Goal: Task Accomplishment & Management: Use online tool/utility

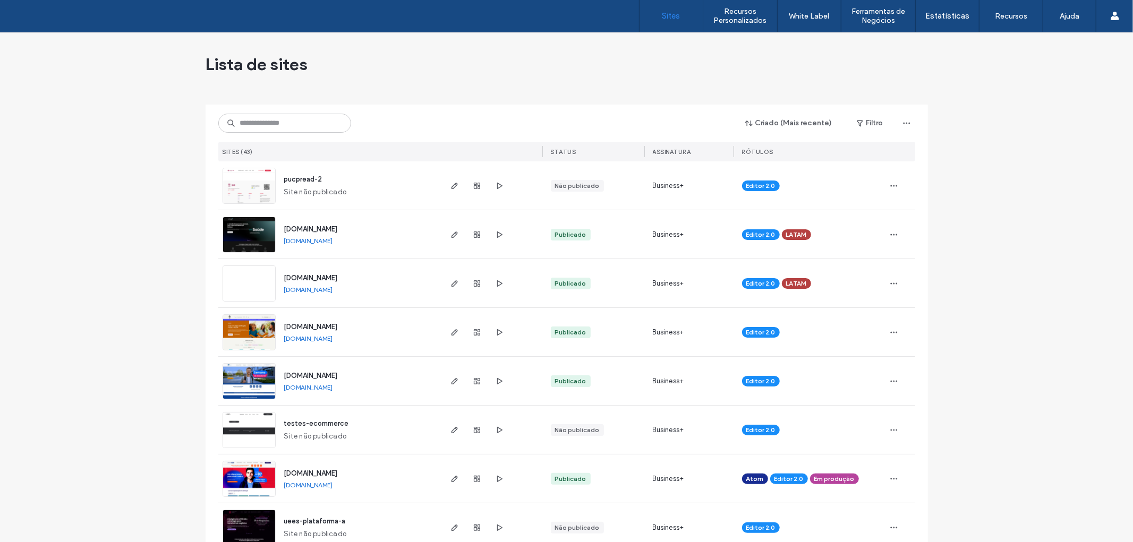
scroll to position [649, 0]
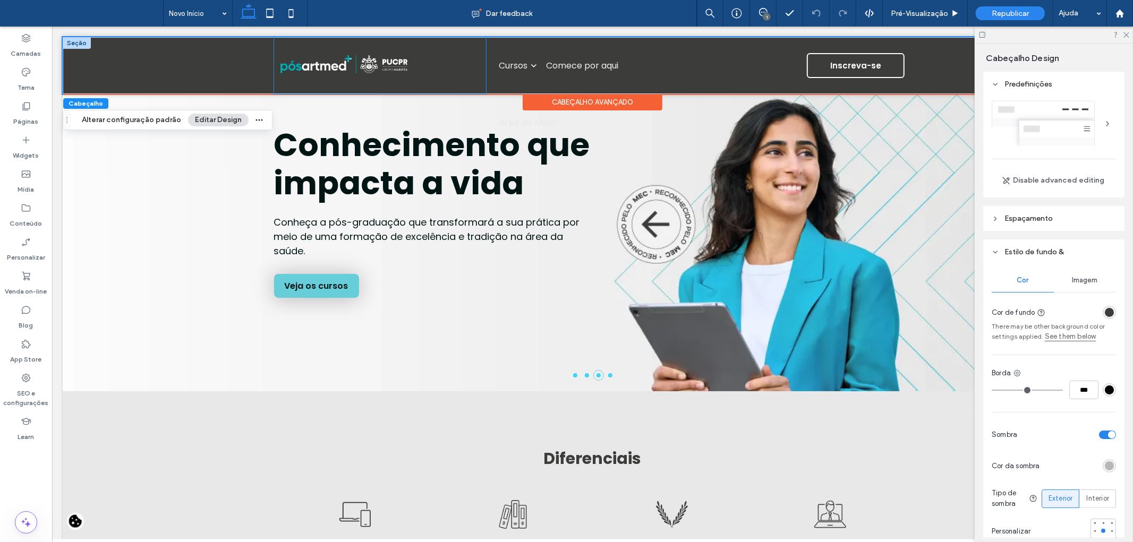
click at [448, 52] on div at bounding box center [380, 65] width 212 height 57
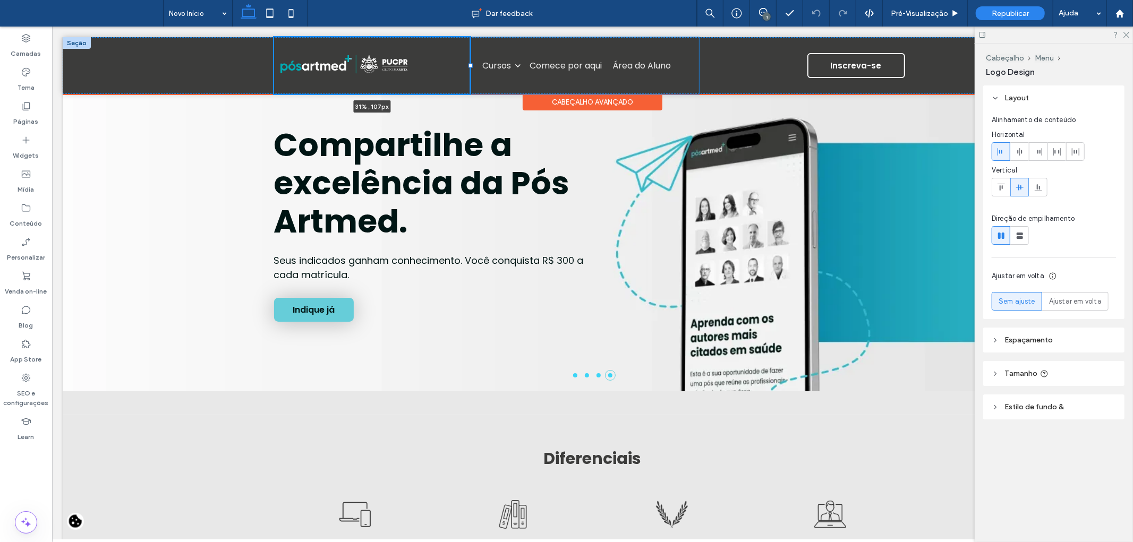
drag, startPoint x: 482, startPoint y: 64, endPoint x: 465, endPoint y: 64, distance: 16.5
click at [468, 64] on div at bounding box center [470, 65] width 4 height 4
type input "**"
type input "*****"
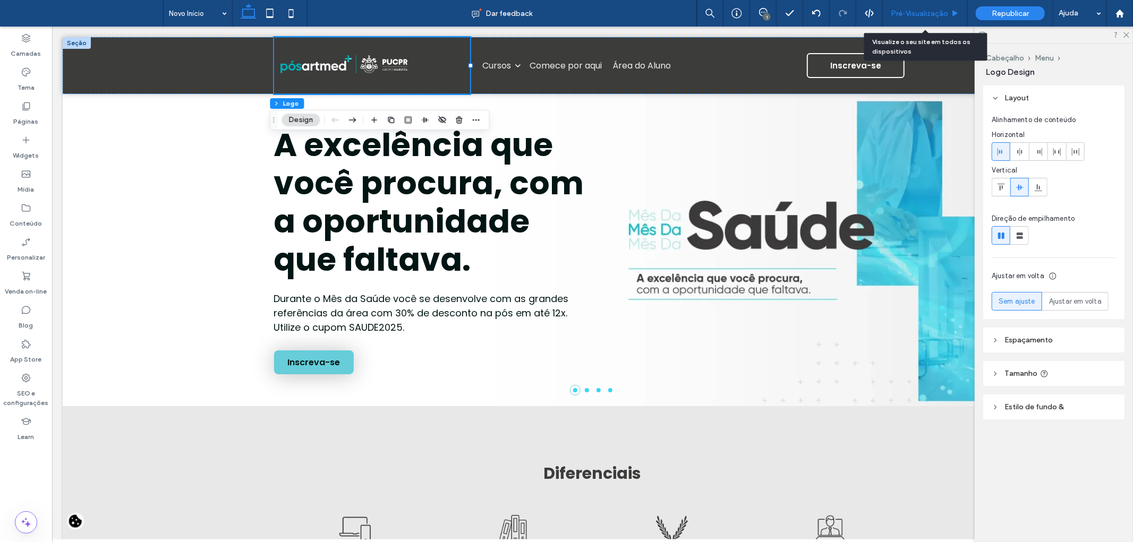
click at [905, 13] on span "Pré-Visualizaçāo" at bounding box center [919, 13] width 57 height 9
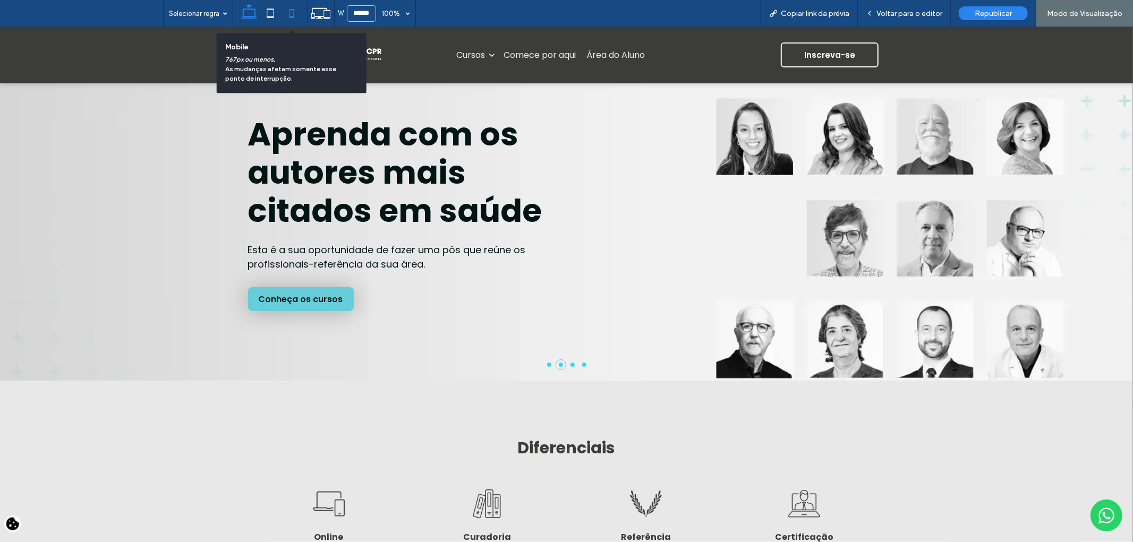
click at [288, 13] on icon at bounding box center [291, 13] width 21 height 21
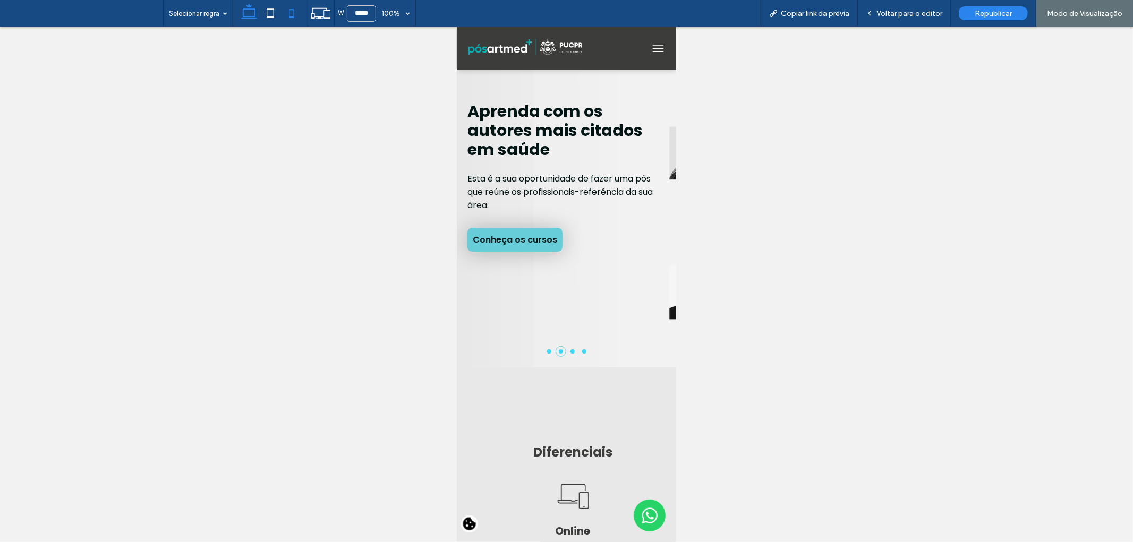
click at [252, 18] on use at bounding box center [249, 11] width 16 height 15
type input "******"
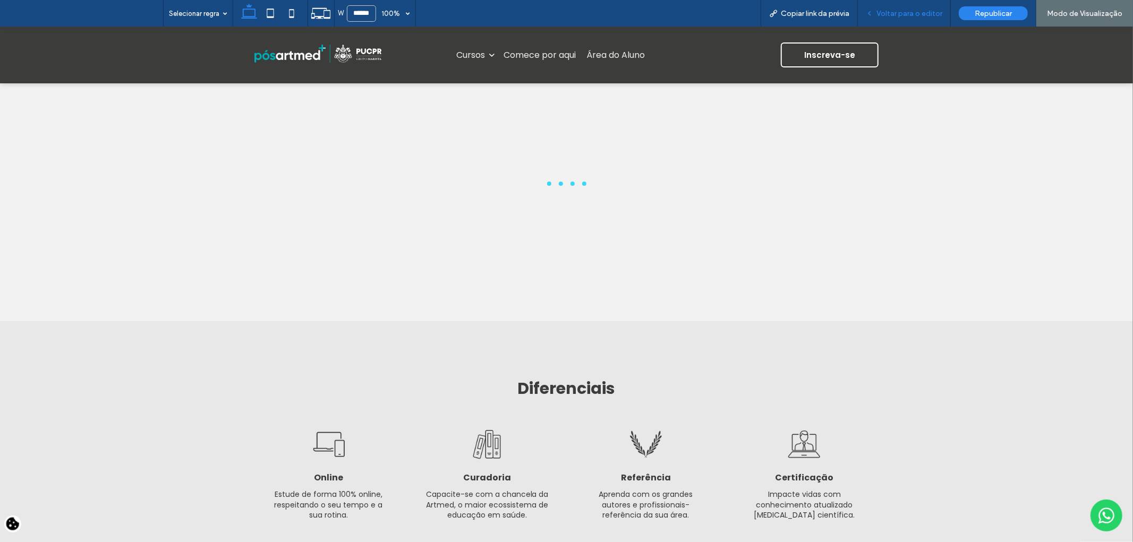
click at [924, 15] on span "Voltar para o editor" at bounding box center [909, 13] width 66 height 9
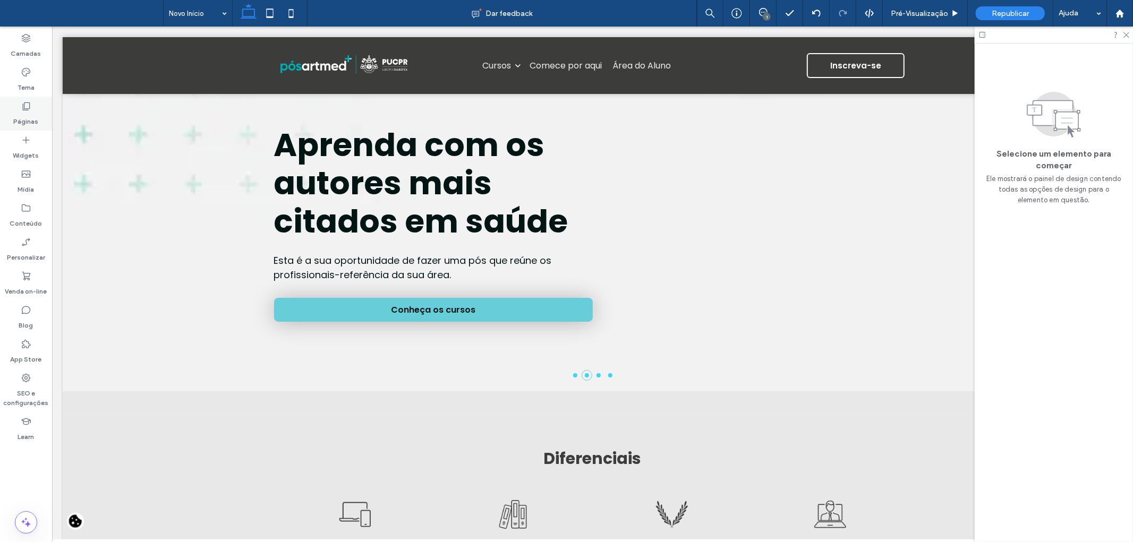
click at [19, 110] on div "Páginas" at bounding box center [26, 114] width 52 height 34
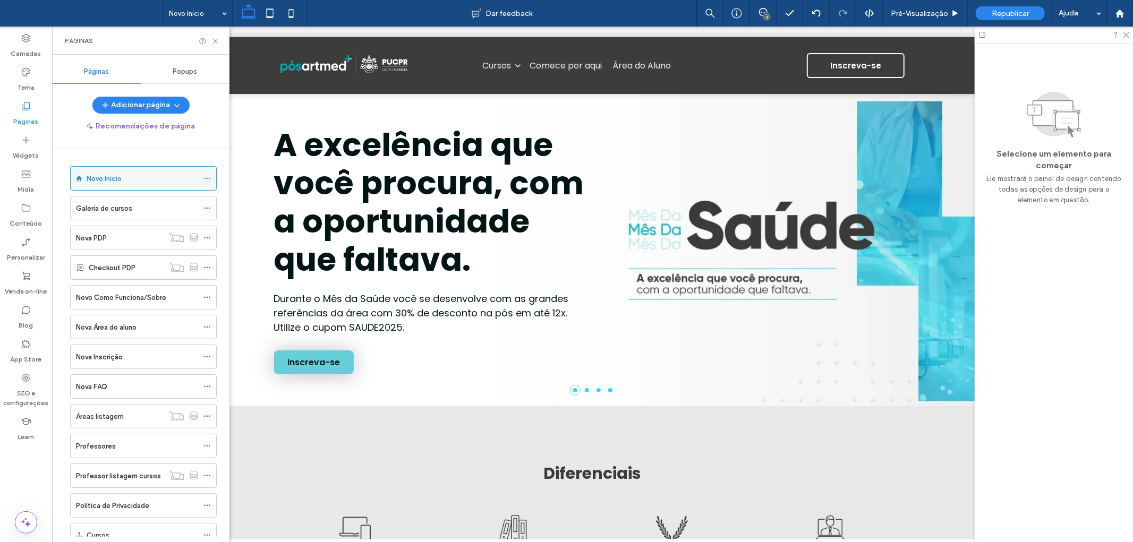
click at [206, 177] on icon at bounding box center [206, 178] width 7 height 7
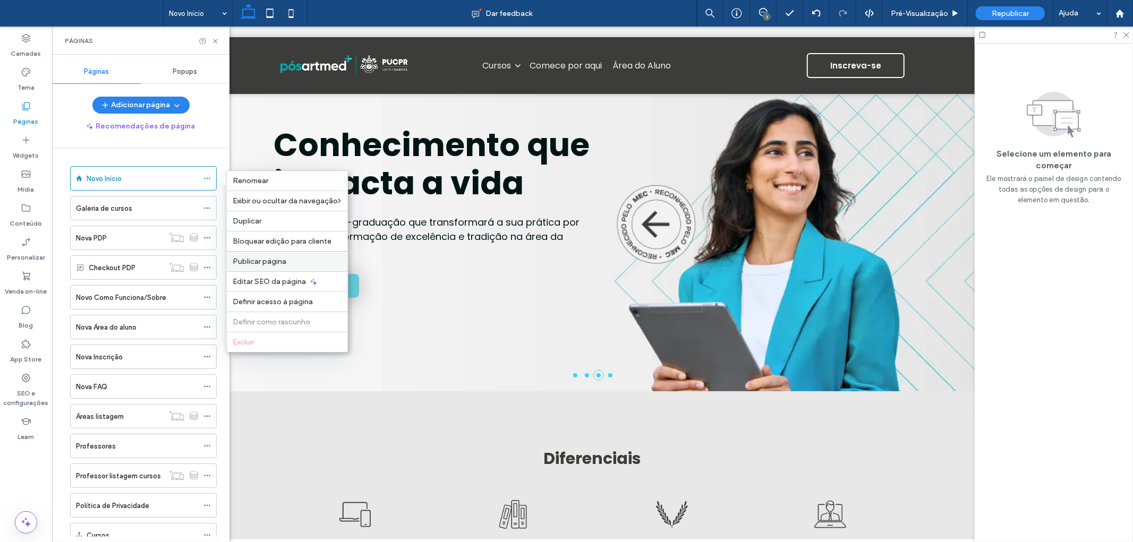
click at [247, 263] on span "Publicar página" at bounding box center [260, 261] width 54 height 9
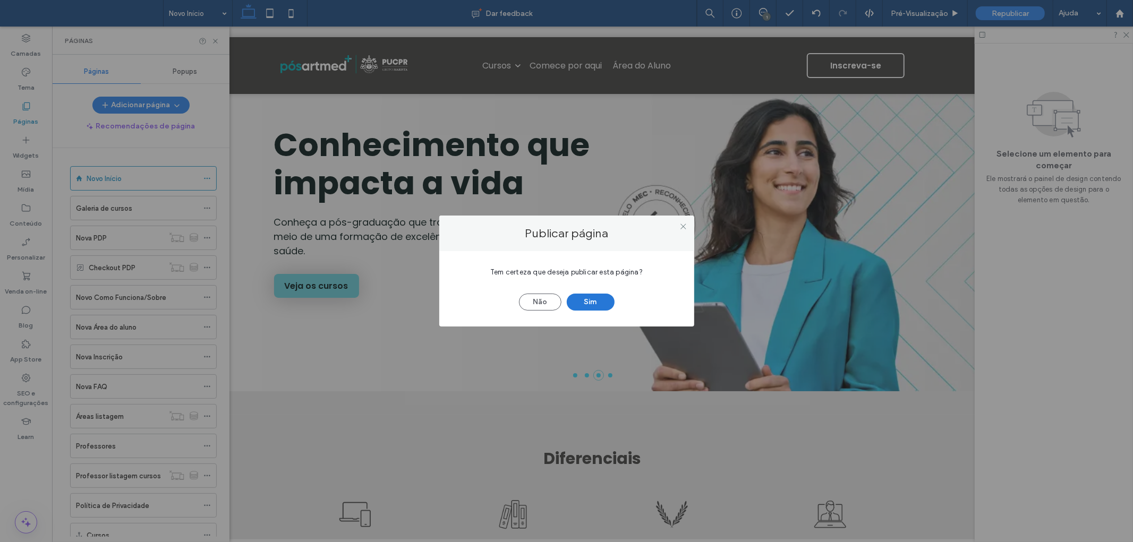
click at [602, 298] on button "Sim" at bounding box center [591, 302] width 48 height 17
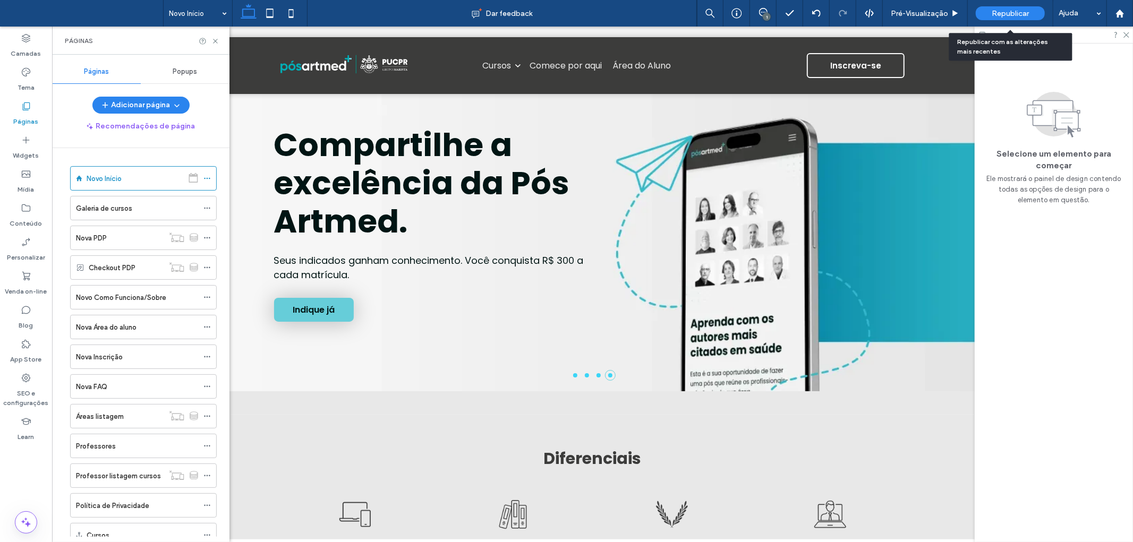
click at [999, 15] on span "Republicar" at bounding box center [1010, 13] width 37 height 9
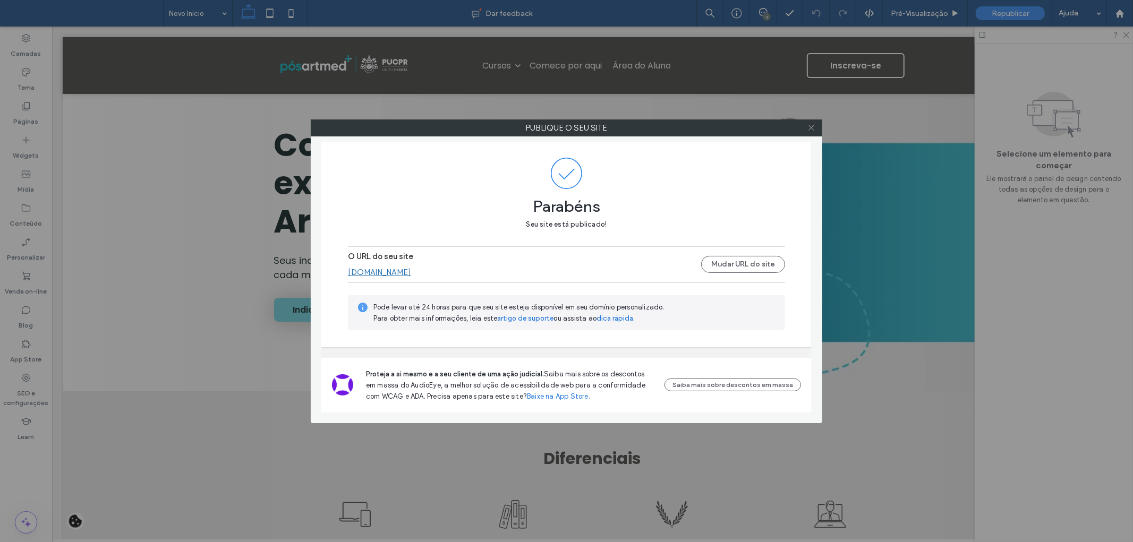
click at [814, 128] on icon at bounding box center [811, 128] width 8 height 8
